Goal: Check status: Check status

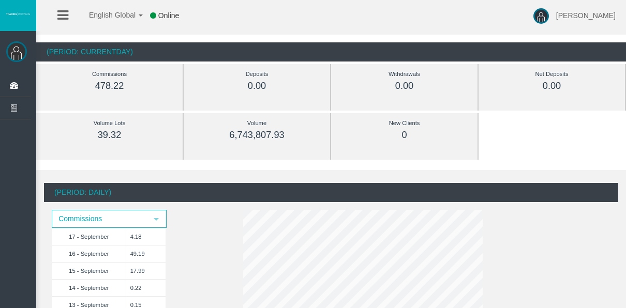
scroll to position [52, 0]
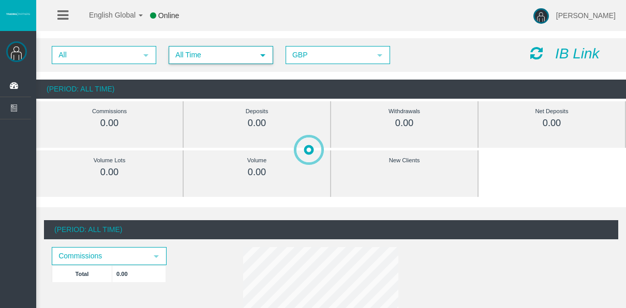
click at [189, 49] on span "All Time" at bounding box center [212, 55] width 84 height 16
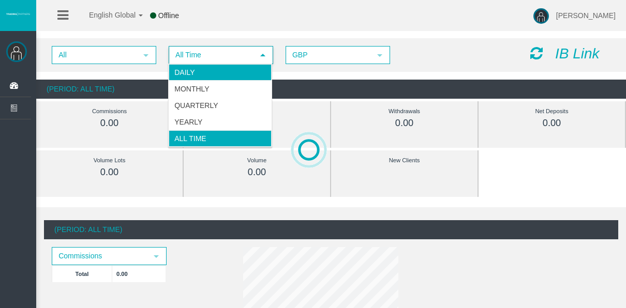
click at [186, 65] on li "Daily" at bounding box center [220, 72] width 103 height 17
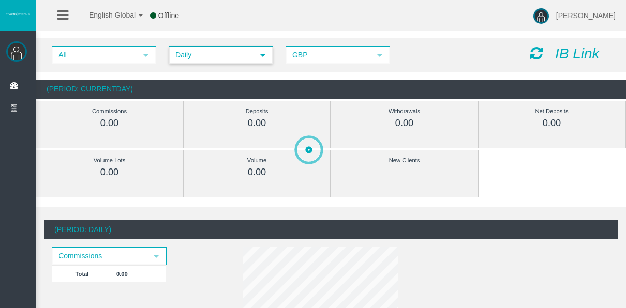
click at [226, 63] on span "Daily select 4" at bounding box center [221, 55] width 104 height 18
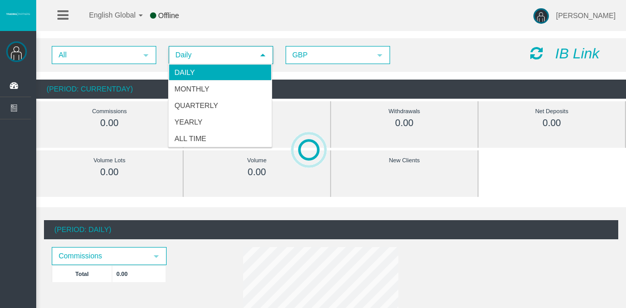
click at [220, 71] on li "Daily" at bounding box center [220, 72] width 103 height 17
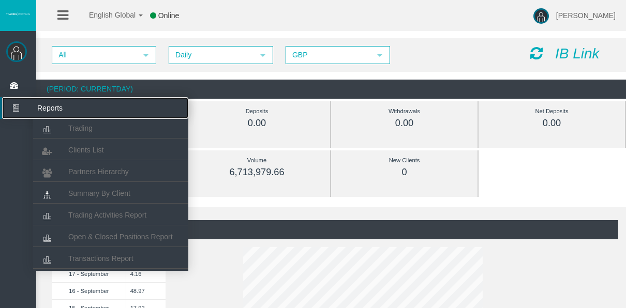
click at [5, 115] on icon at bounding box center [15, 108] width 27 height 22
drag, startPoint x: 126, startPoint y: 227, endPoint x: 125, endPoint y: 233, distance: 6.7
click at [126, 229] on li "Open & Closed Positions Report" at bounding box center [110, 236] width 155 height 21
click at [125, 235] on span "Open & Closed Positions Report" at bounding box center [120, 237] width 104 height 8
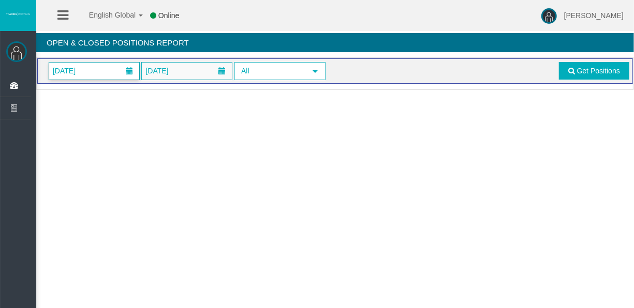
click at [112, 71] on span "01/09/2025" at bounding box center [94, 71] width 90 height 17
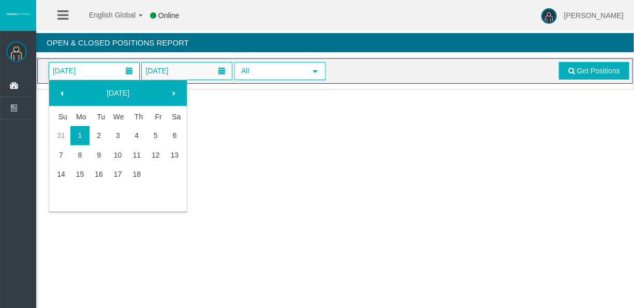
click at [146, 170] on td at bounding box center [155, 174] width 19 height 19
click at [141, 172] on link "18" at bounding box center [136, 174] width 19 height 19
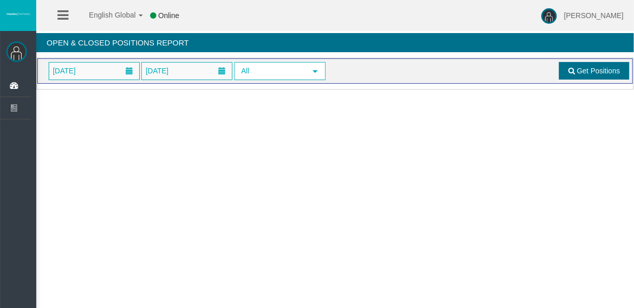
click at [601, 66] on link "Get Positions" at bounding box center [594, 71] width 70 height 18
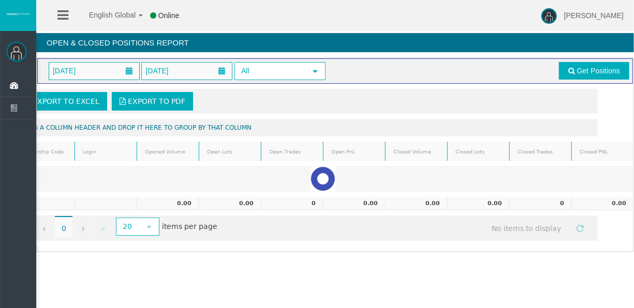
scroll to position [0, 51]
